Goal: Transaction & Acquisition: Subscribe to service/newsletter

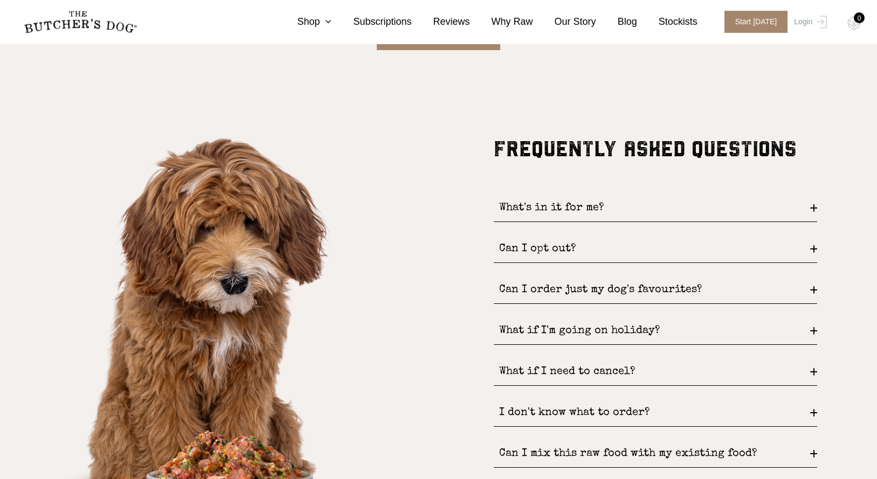
scroll to position [1316, 0]
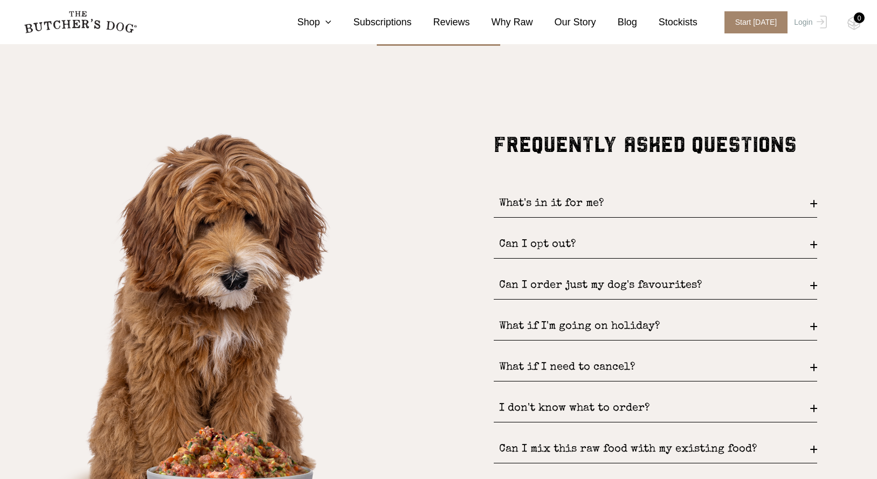
click at [613, 207] on div "What's in it for me?" at bounding box center [655, 203] width 323 height 27
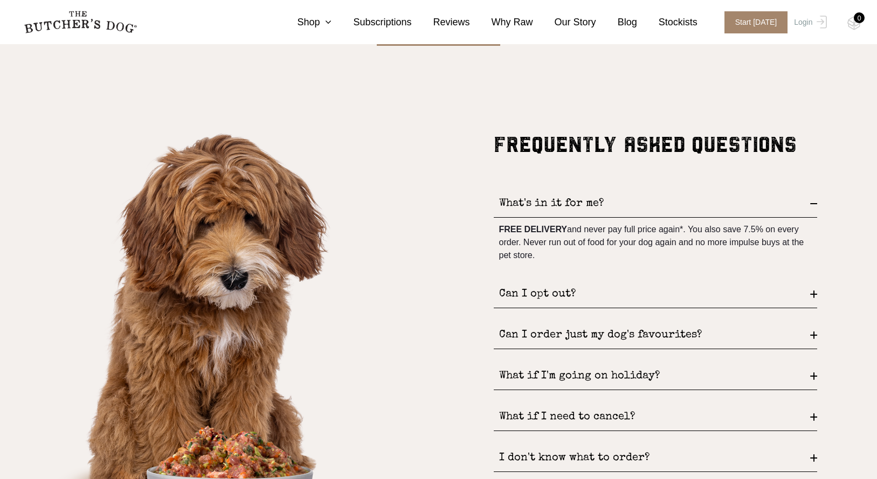
click at [611, 295] on div "Can I opt out?" at bounding box center [655, 294] width 323 height 27
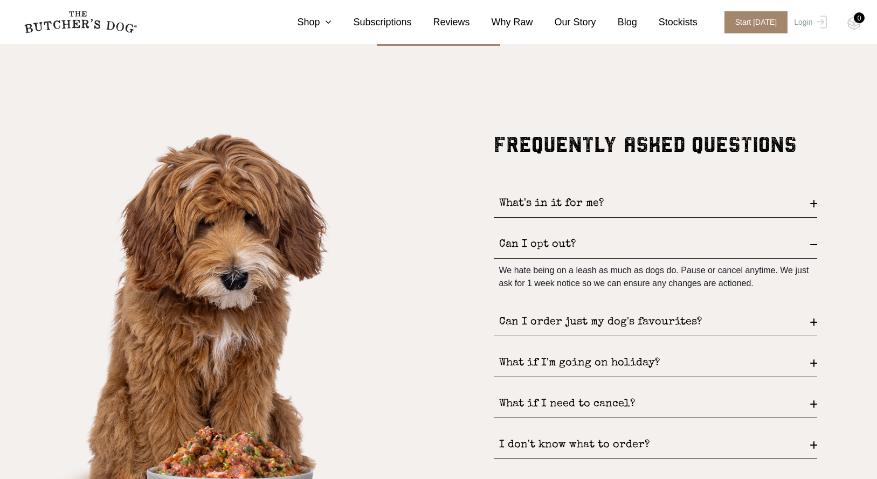
click at [606, 321] on div "Can I order just my dog's favourites?" at bounding box center [655, 322] width 323 height 27
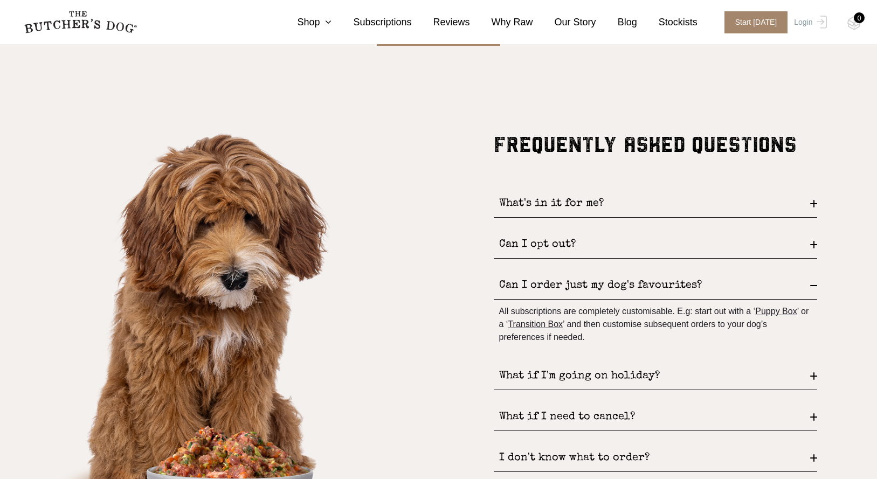
click at [625, 376] on div "What if I'm going on holiday?" at bounding box center [655, 376] width 323 height 27
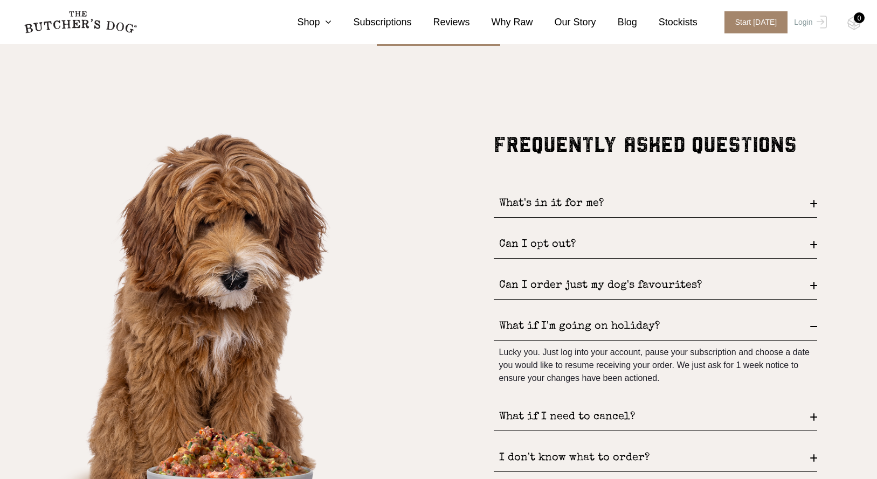
click at [626, 415] on div "What if I need to cancel?" at bounding box center [655, 417] width 323 height 27
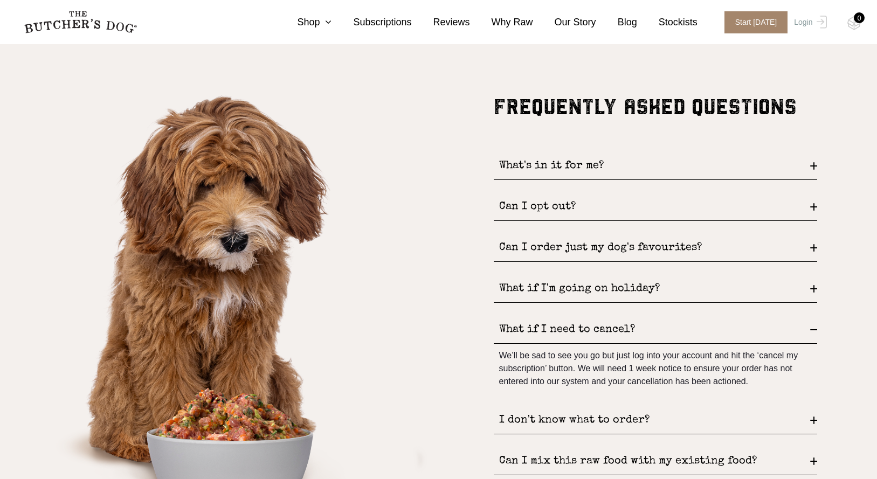
scroll to position [1358, 0]
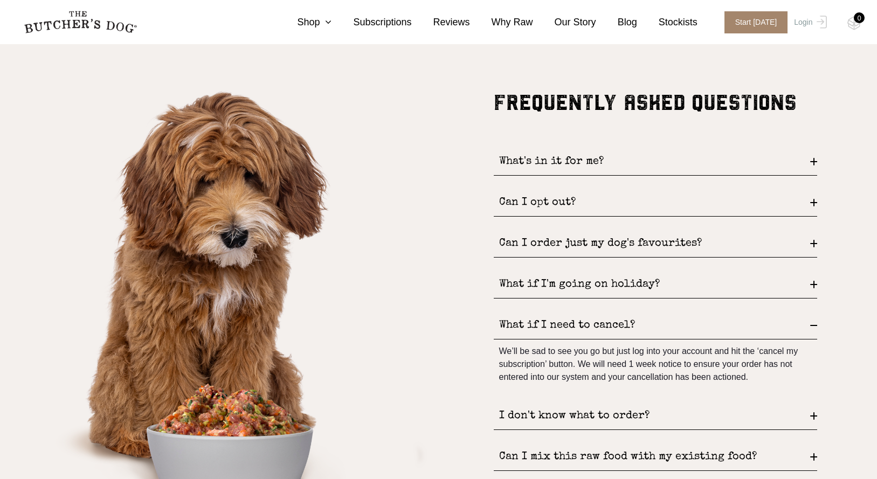
click at [625, 413] on div "I don't know what to order?" at bounding box center [655, 416] width 323 height 27
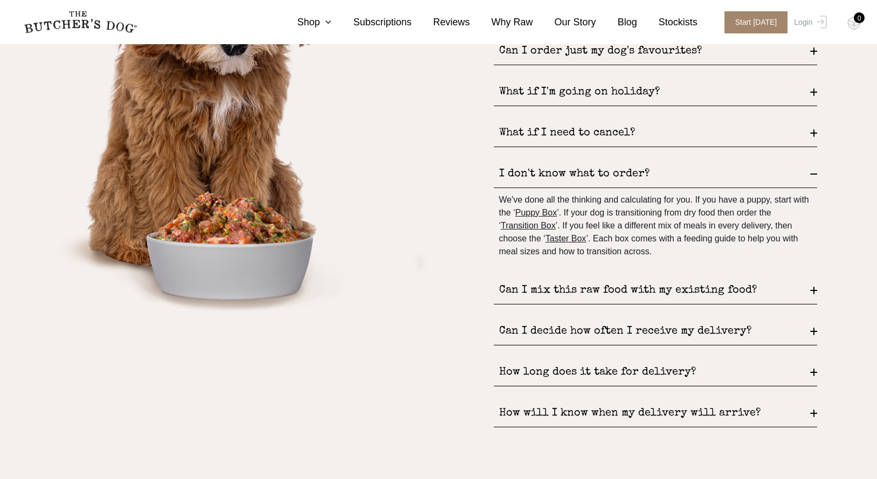
scroll to position [1560, 0]
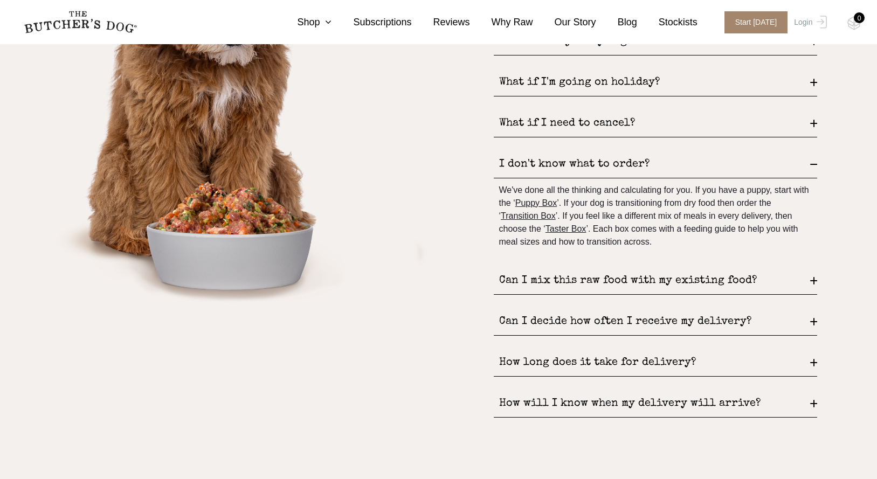
click at [597, 276] on div "Can I mix this raw food with my existing food?" at bounding box center [655, 280] width 323 height 27
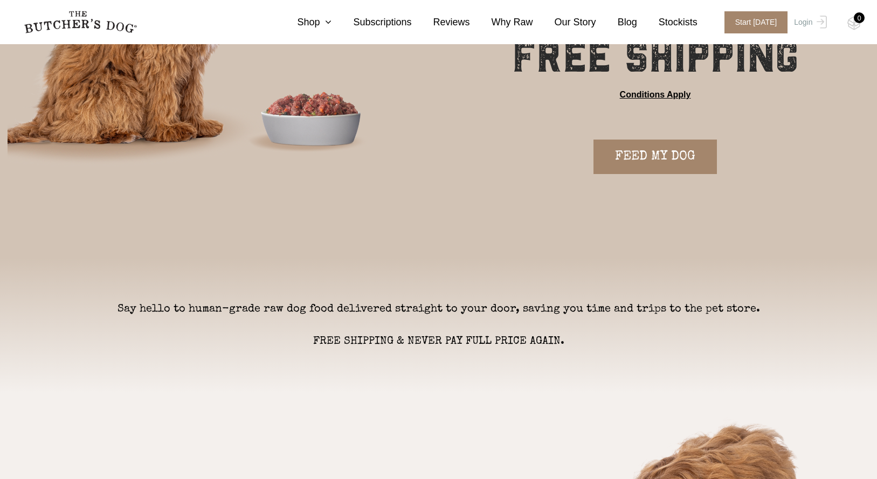
scroll to position [0, 0]
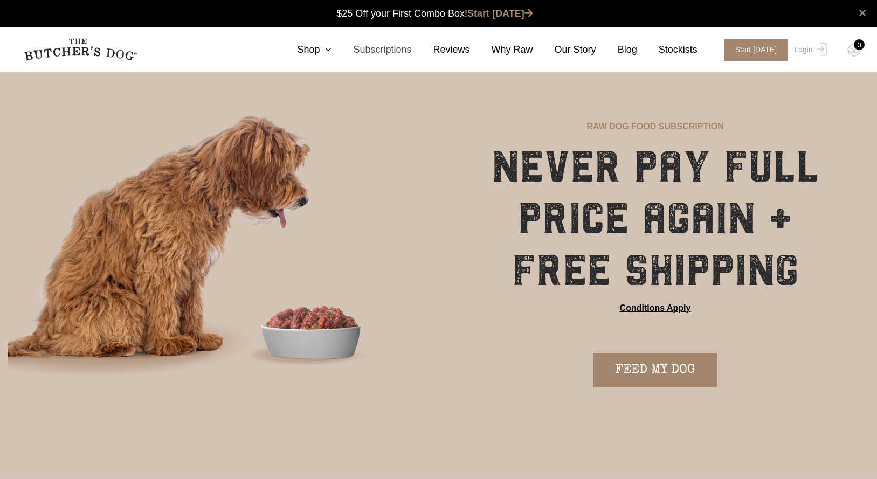
click at [397, 51] on link "Subscriptions" at bounding box center [371, 50] width 80 height 15
click at [331, 50] on icon at bounding box center [326, 50] width 12 height 10
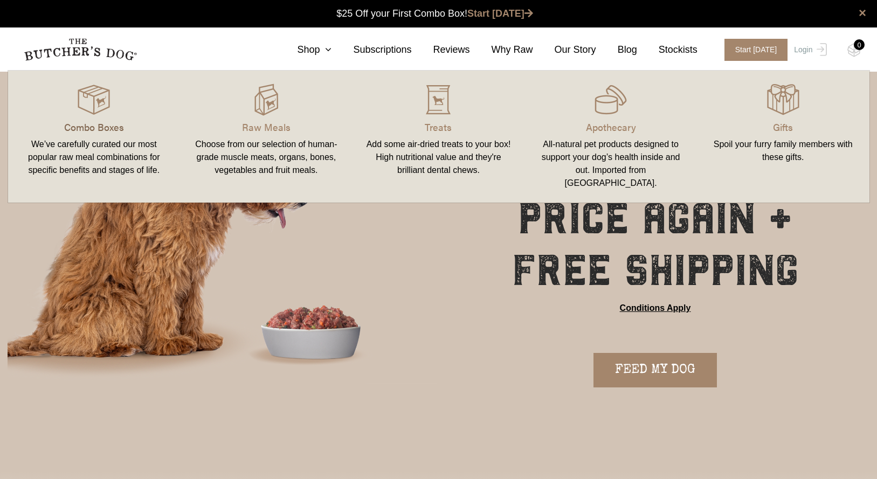
click at [116, 126] on p "Combo Boxes" at bounding box center [94, 127] width 147 height 15
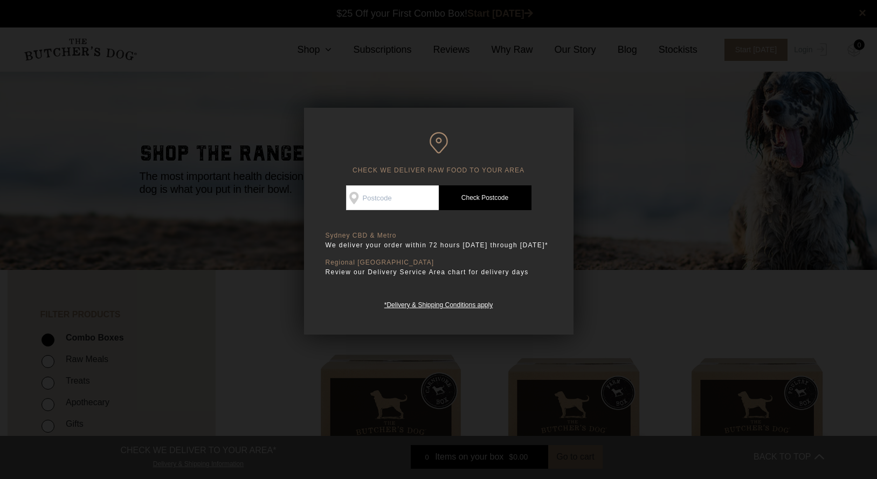
scroll to position [1, 0]
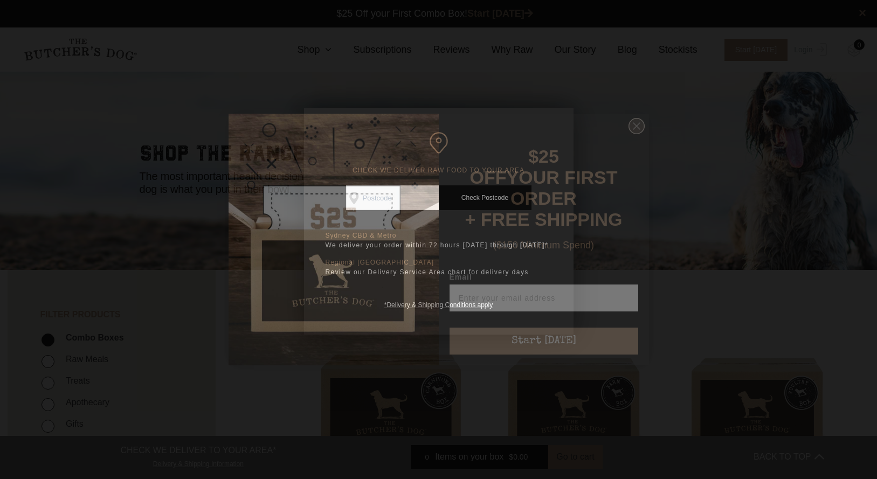
click at [635, 129] on icon "Close dialog" at bounding box center [636, 126] width 6 height 6
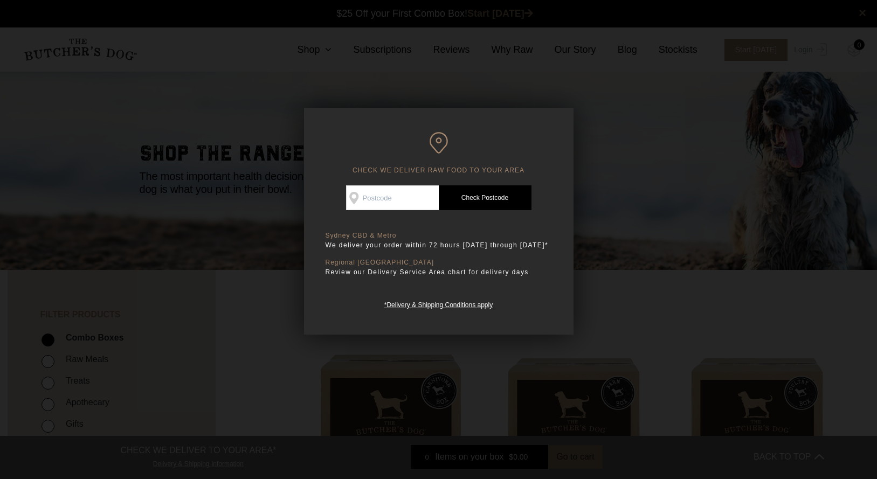
click at [372, 194] on input "Check Availability At" at bounding box center [392, 197] width 93 height 25
type input "4034"
click at [474, 190] on link "Check Postcode" at bounding box center [485, 197] width 93 height 25
